Goal: Navigation & Orientation: Find specific page/section

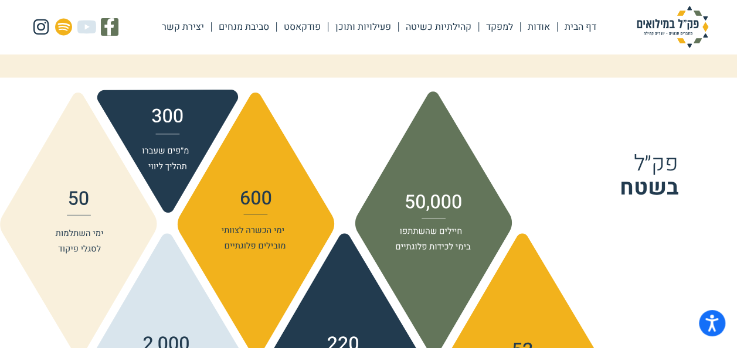
scroll to position [1114, 0]
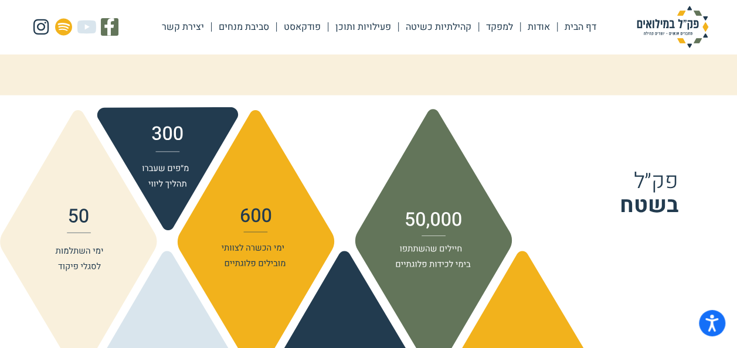
click at [537, 26] on link "אודות" at bounding box center [539, 26] width 36 height 27
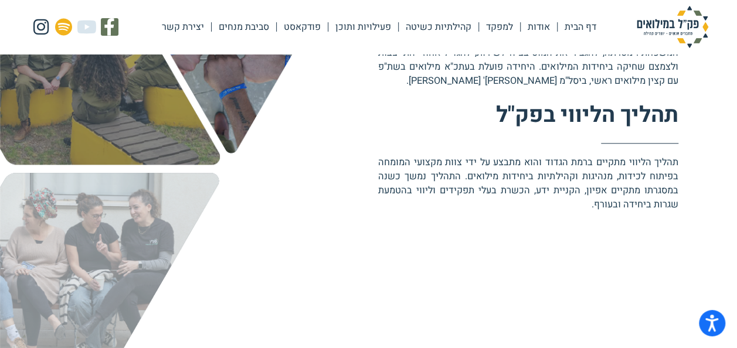
scroll to position [586, 0]
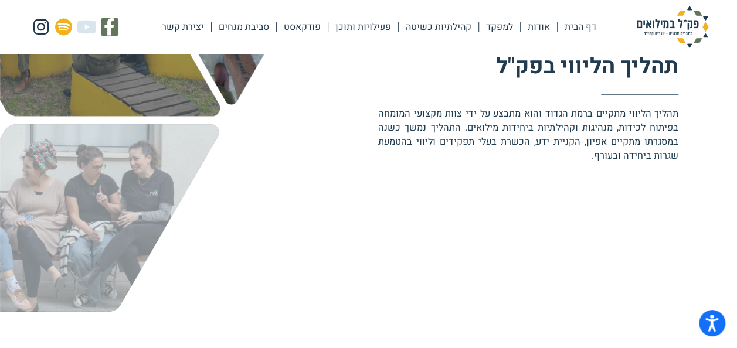
click at [385, 25] on link "פעילויות ותוכן" at bounding box center [363, 26] width 70 height 27
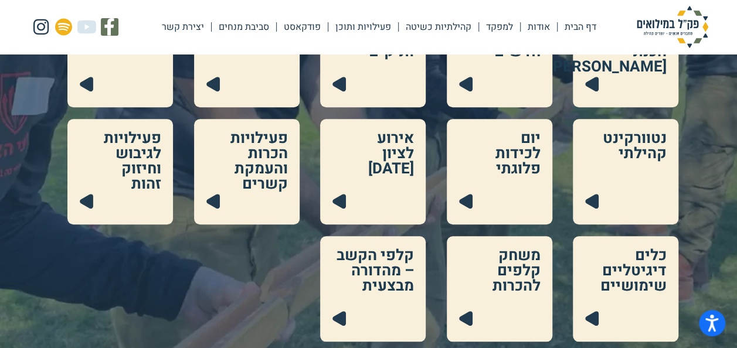
scroll to position [352, 0]
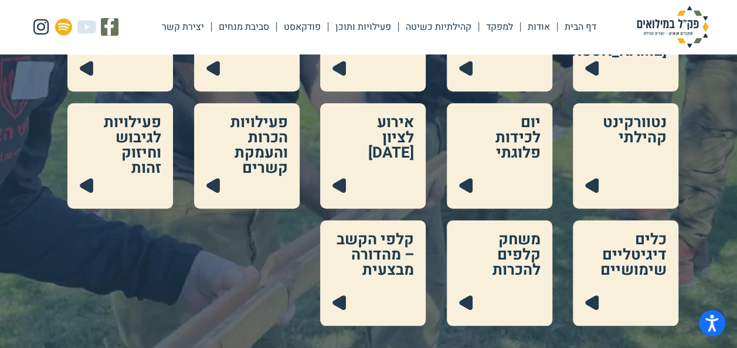
click at [451, 25] on link at bounding box center [500, 39] width 106 height 106
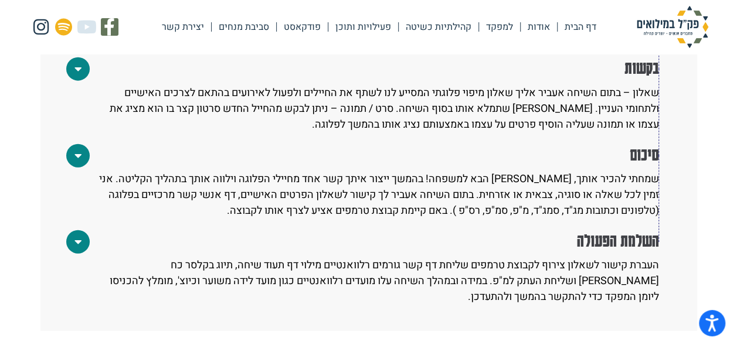
scroll to position [1348, 0]
